Goal: Browse casually

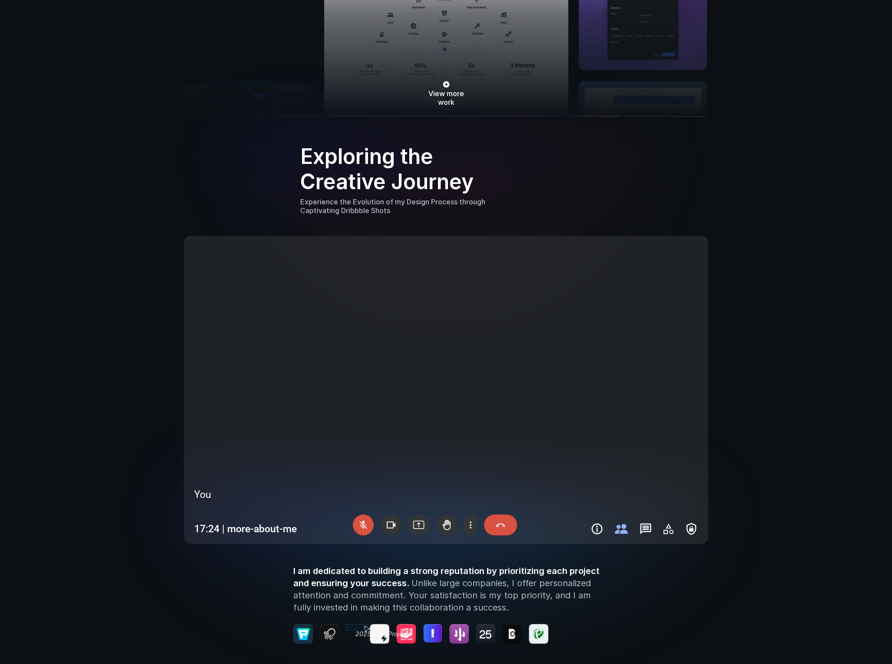
scroll to position [753, 0]
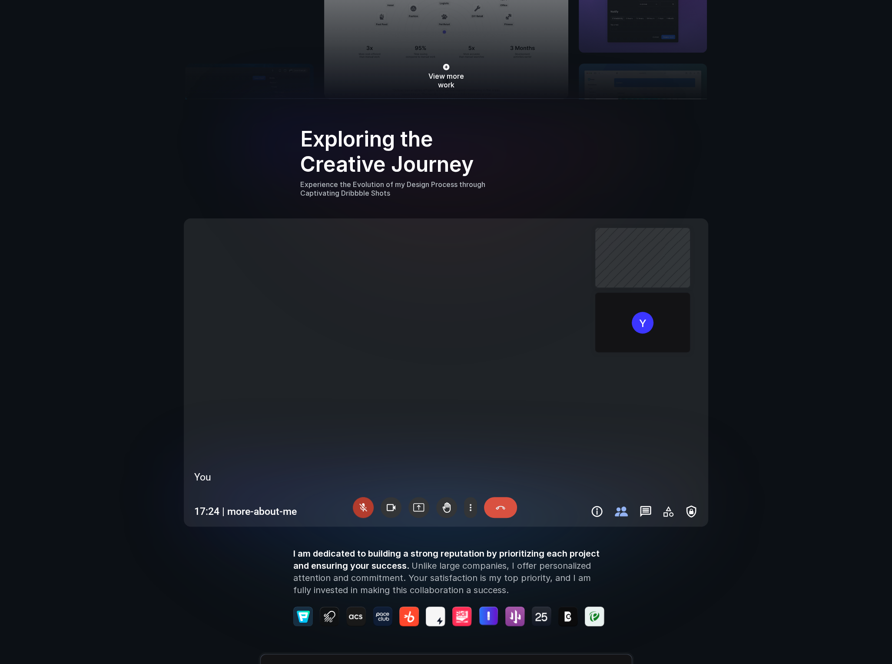
click at [366, 504] on div at bounding box center [363, 507] width 21 height 21
click at [367, 508] on div at bounding box center [363, 507] width 21 height 21
drag, startPoint x: 458, startPoint y: 370, endPoint x: 405, endPoint y: 371, distance: 53.0
click at [458, 370] on video at bounding box center [446, 372] width 518 height 301
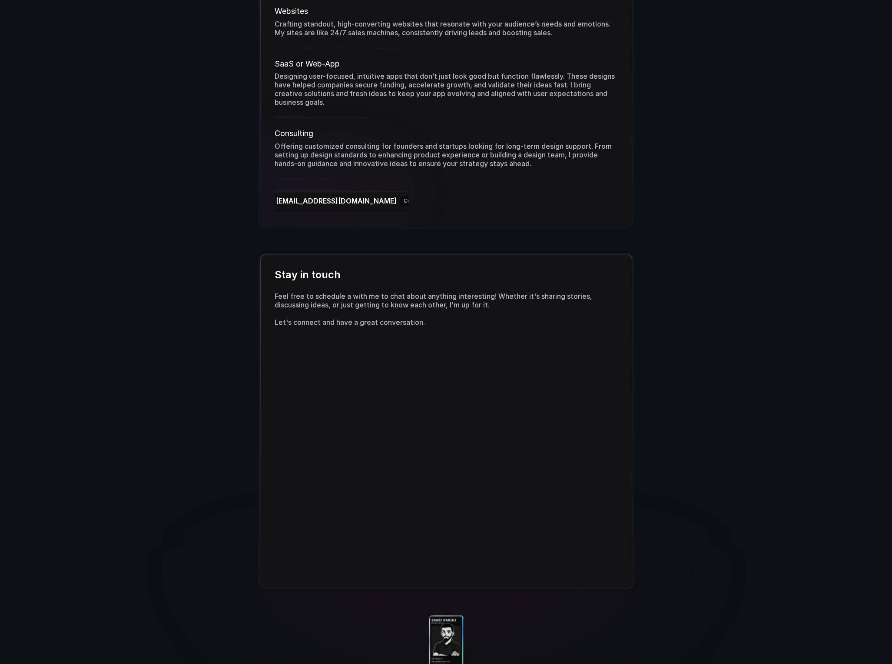
scroll to position [1504, 0]
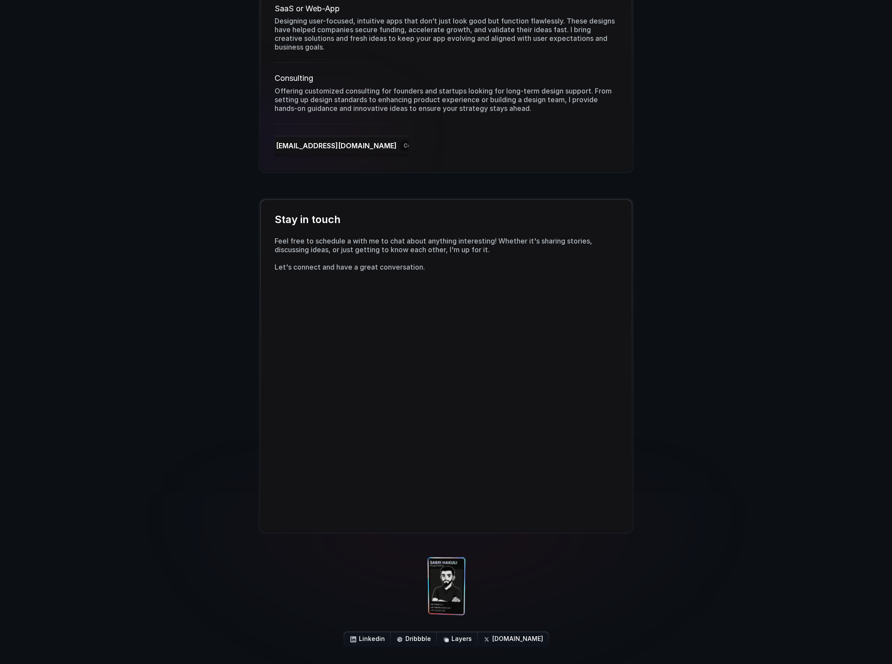
click at [453, 572] on div at bounding box center [454, 570] width 51 height 149
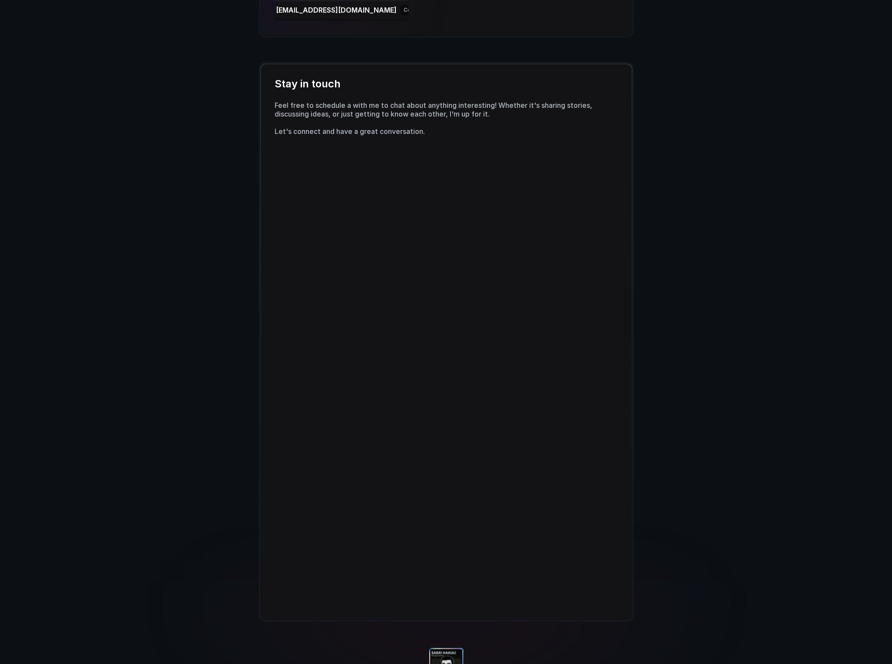
scroll to position [1649, 0]
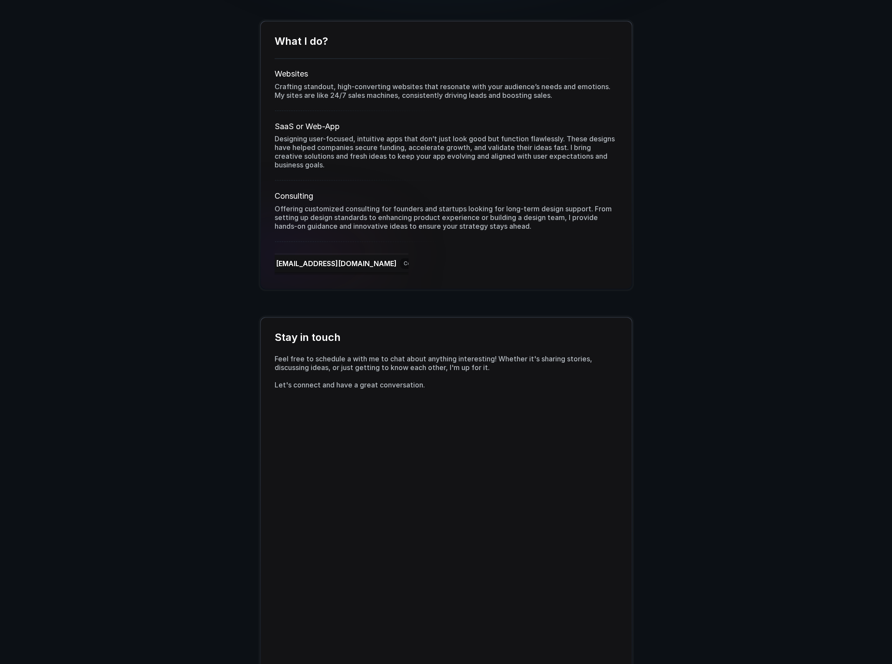
scroll to position [1727, 0]
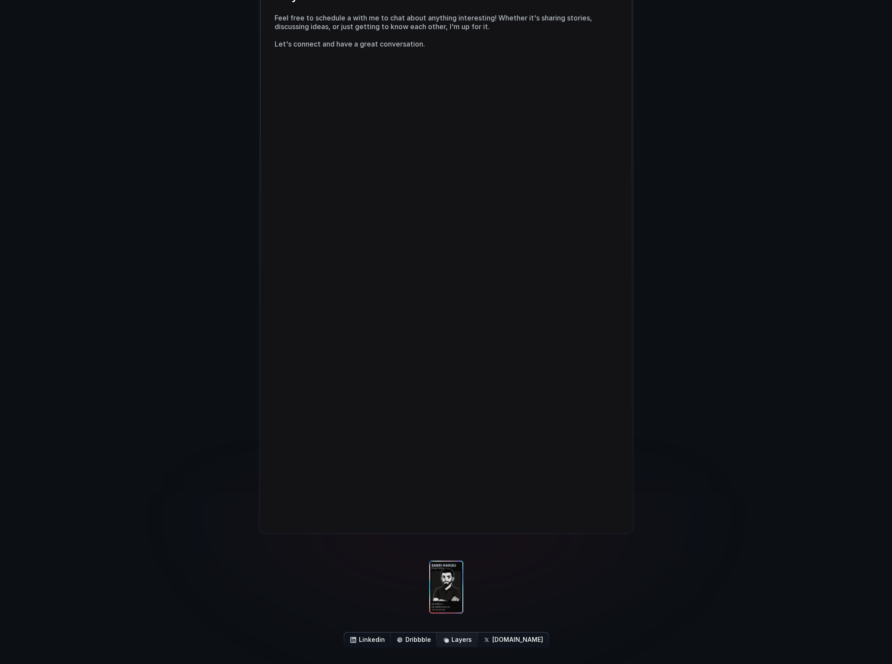
click at [472, 641] on p "Layers" at bounding box center [462, 638] width 20 height 7
